Goal: Navigation & Orientation: Find specific page/section

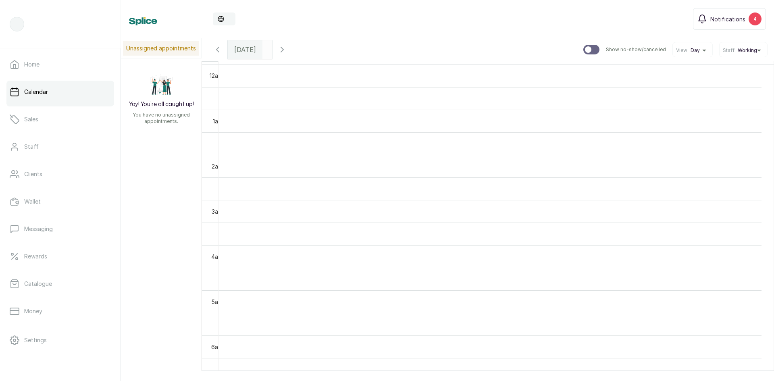
scroll to position [271, 0]
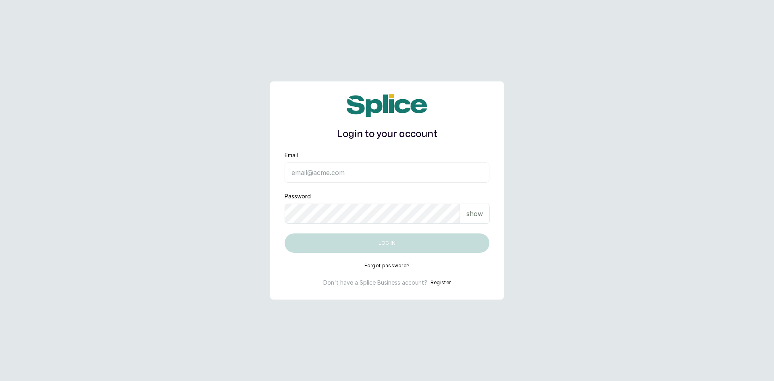
click at [377, 174] on input "Email" at bounding box center [386, 172] width 205 height 20
type input "barazahifrontdesk@gmail.com"
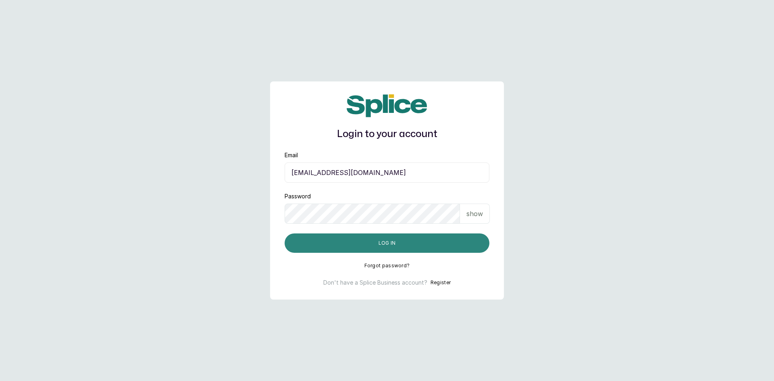
click at [401, 247] on button "Log in" at bounding box center [386, 242] width 205 height 19
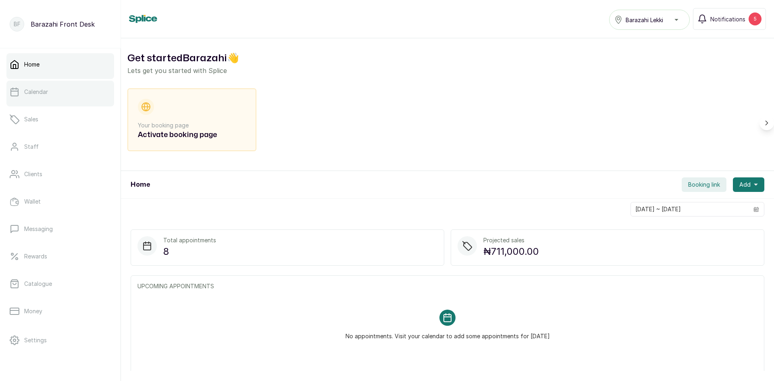
click at [65, 89] on link "Calendar" at bounding box center [60, 92] width 108 height 23
